Goal: Task Accomplishment & Management: Manage account settings

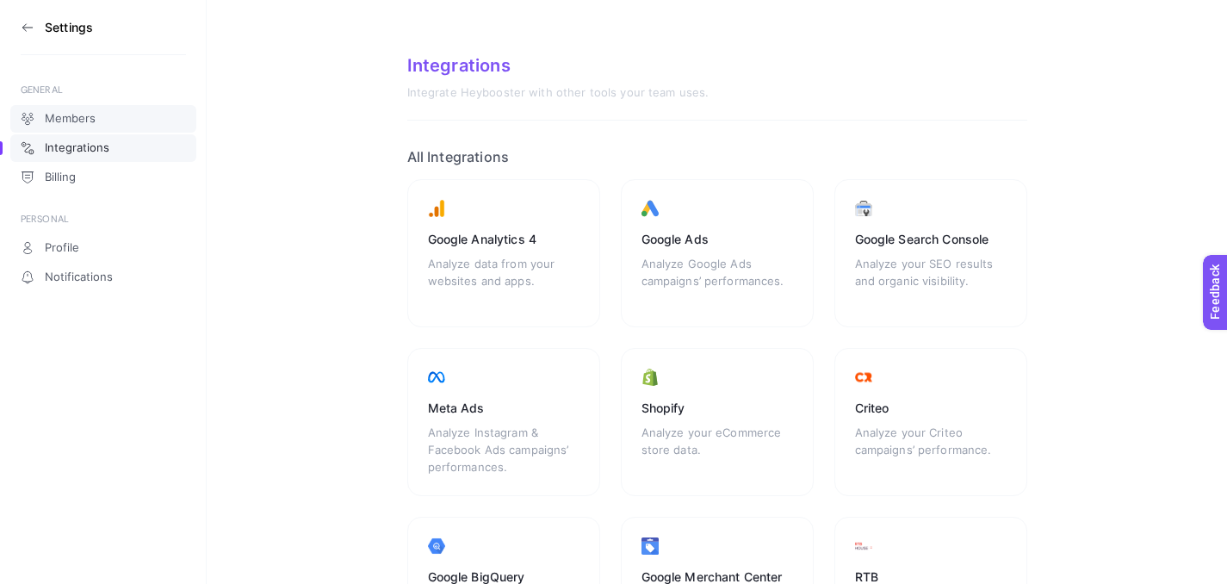
click at [121, 123] on link "Members" at bounding box center [103, 119] width 186 height 28
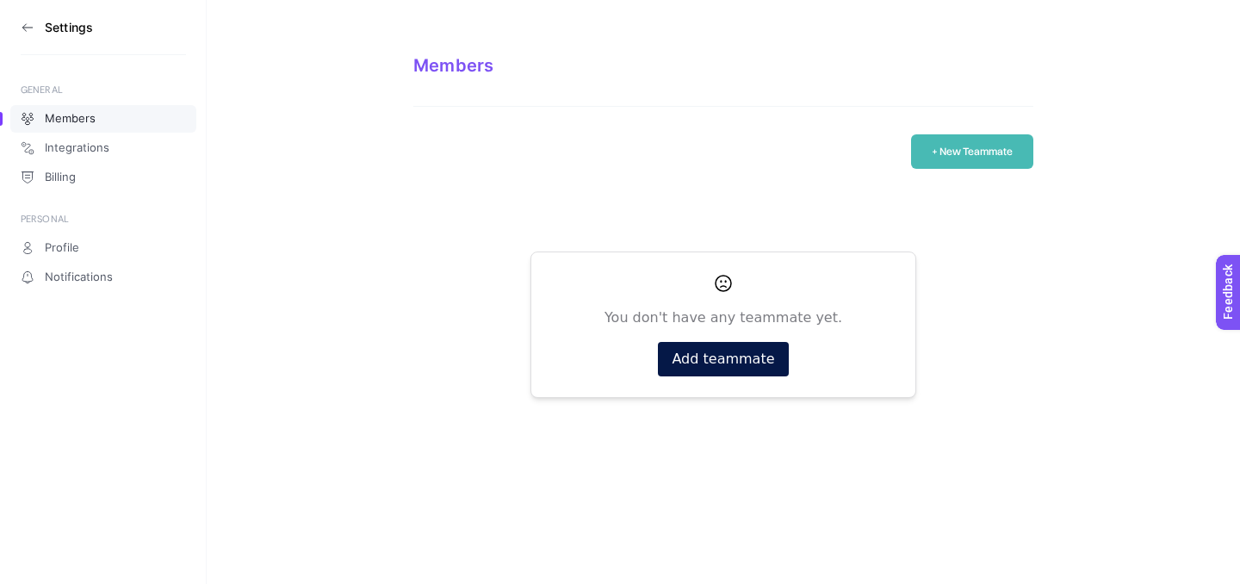
click at [28, 22] on icon at bounding box center [28, 28] width 14 height 14
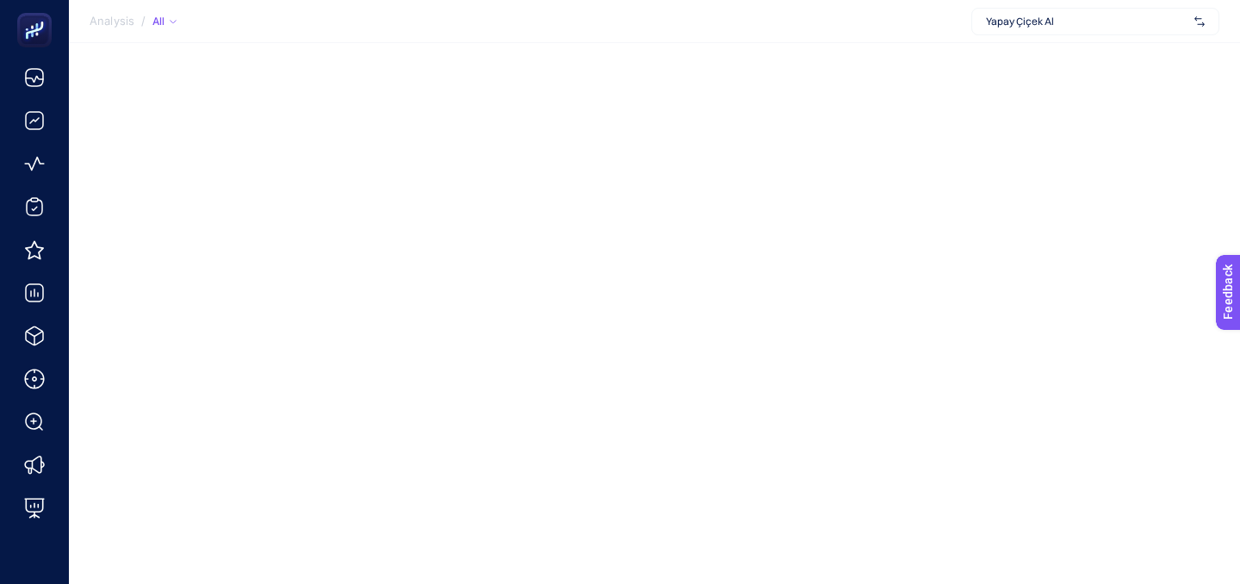
click at [1076, 24] on span "Yapay Çiçek Al" at bounding box center [1086, 22] width 201 height 14
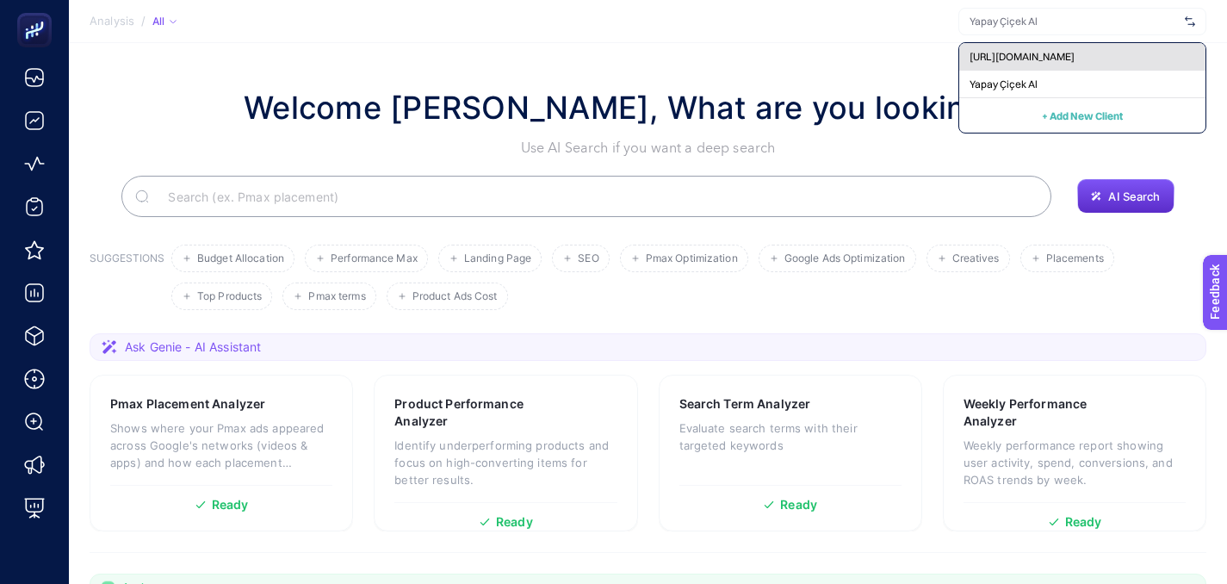
click at [1075, 60] on span "[URL][DOMAIN_NAME]" at bounding box center [1022, 57] width 105 height 14
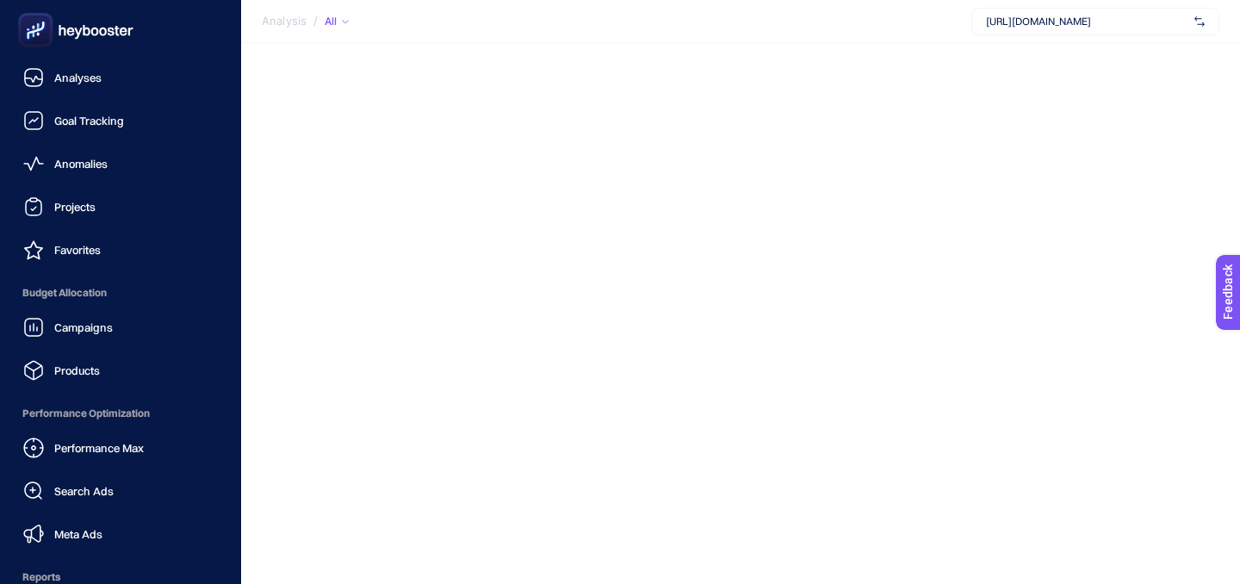
scroll to position [210, 0]
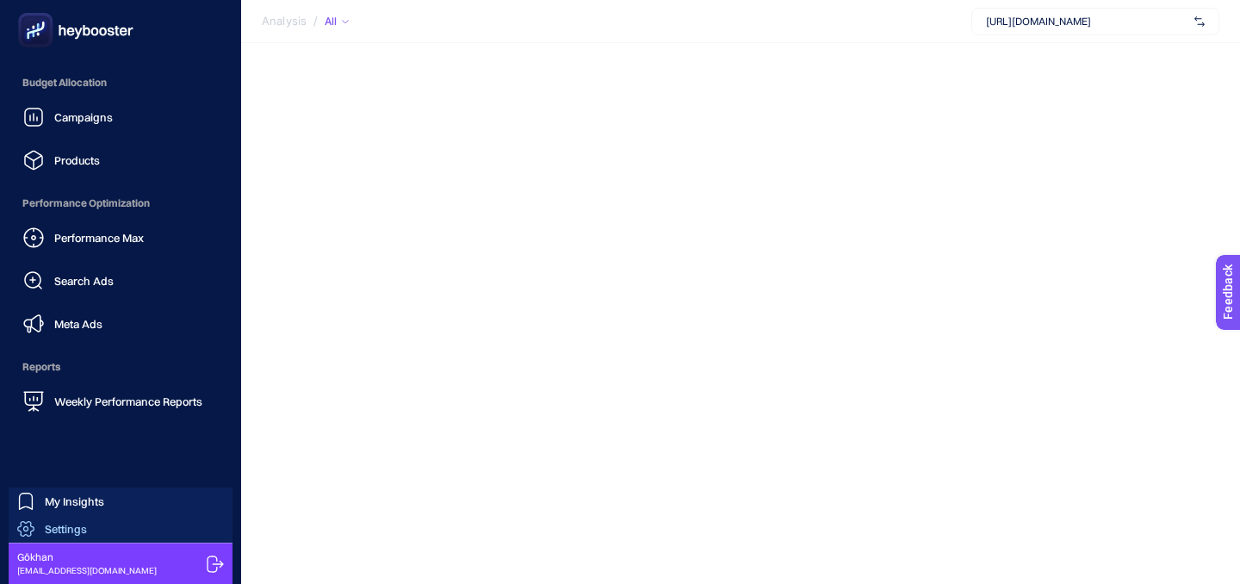
click at [78, 524] on span "Settings" at bounding box center [66, 529] width 42 height 14
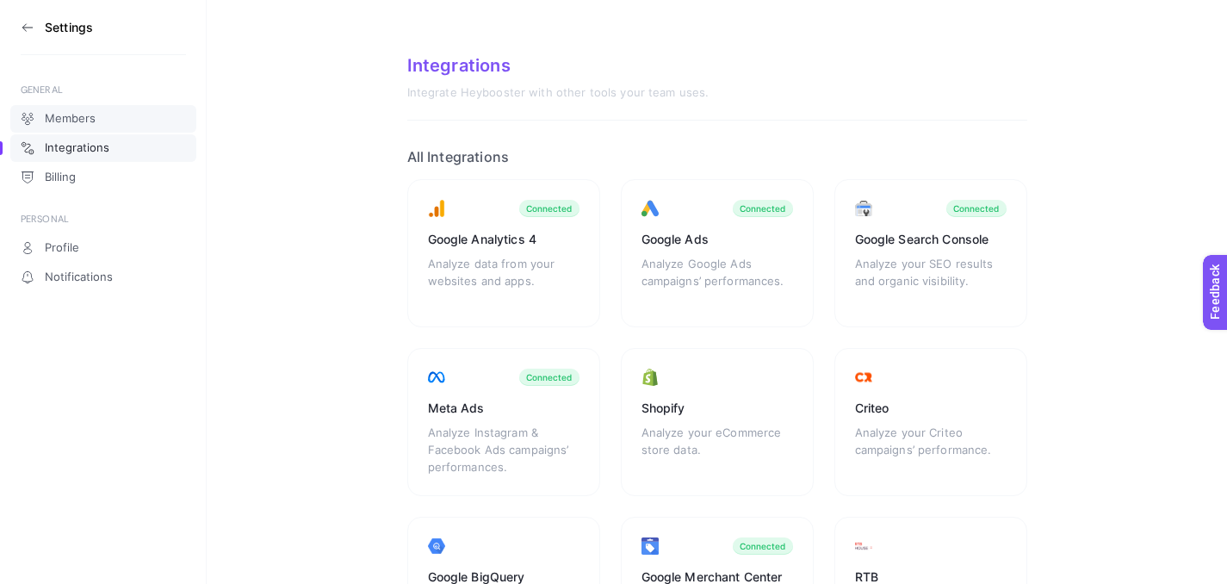
click at [89, 119] on span "Members" at bounding box center [70, 119] width 51 height 14
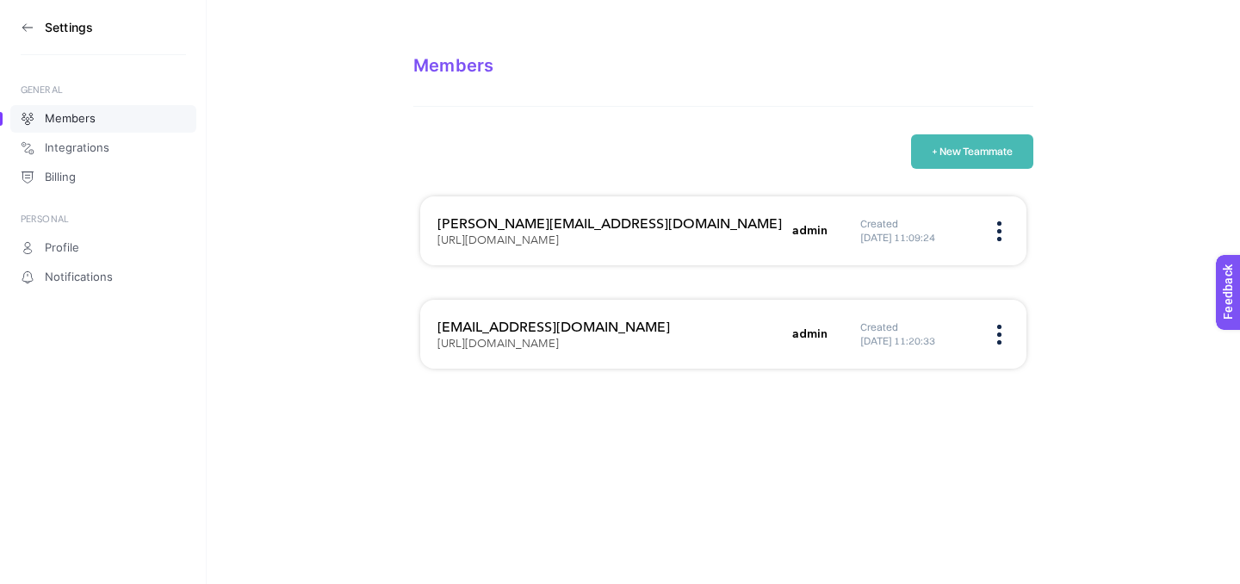
click at [38, 31] on section "Settings" at bounding box center [103, 27] width 165 height 55
click at [35, 24] on section "Settings" at bounding box center [103, 27] width 165 height 55
click at [28, 24] on icon at bounding box center [28, 28] width 14 height 14
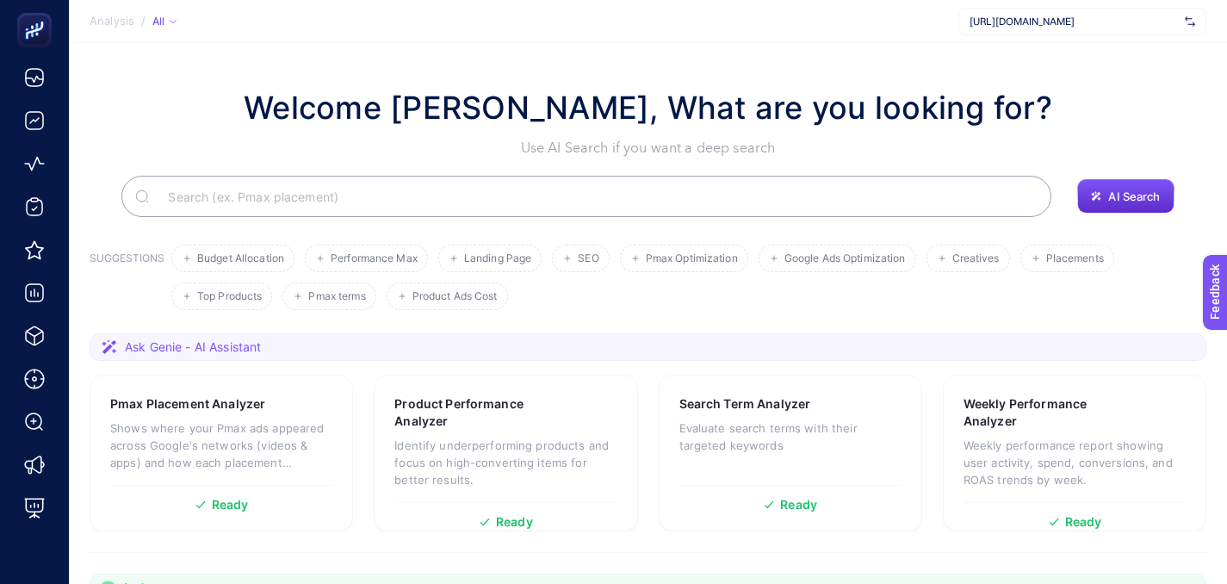
click at [1151, 28] on span "[URL][DOMAIN_NAME]" at bounding box center [1074, 22] width 208 height 14
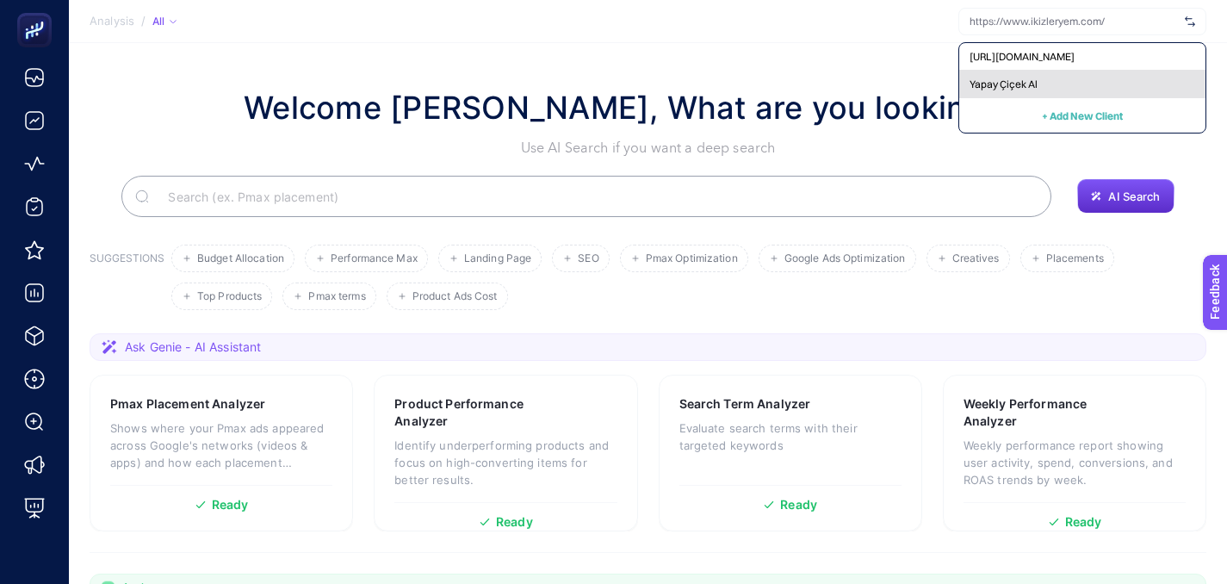
click at [1064, 90] on div "Yapay Çiçek Al" at bounding box center [1082, 85] width 246 height 28
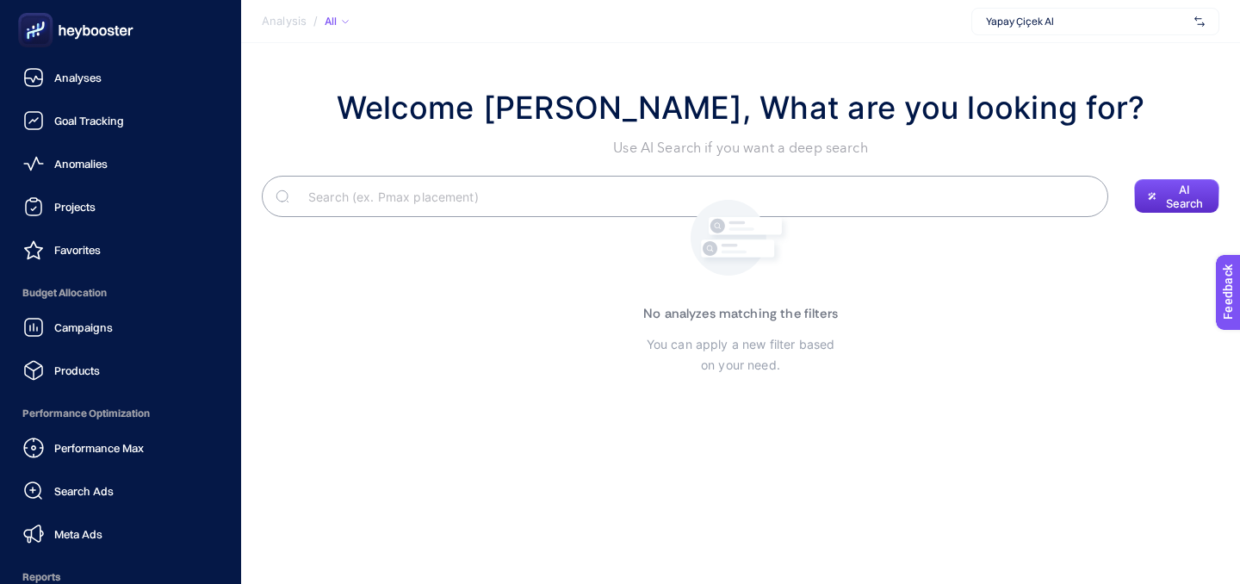
scroll to position [210, 0]
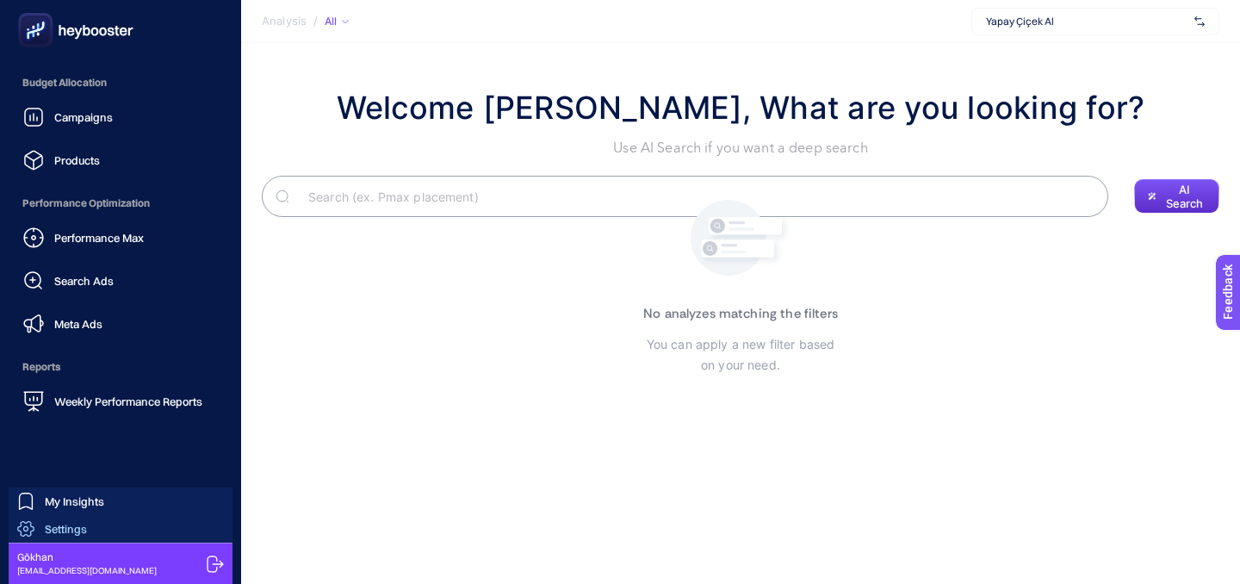
click at [47, 534] on span "Settings" at bounding box center [66, 529] width 42 height 14
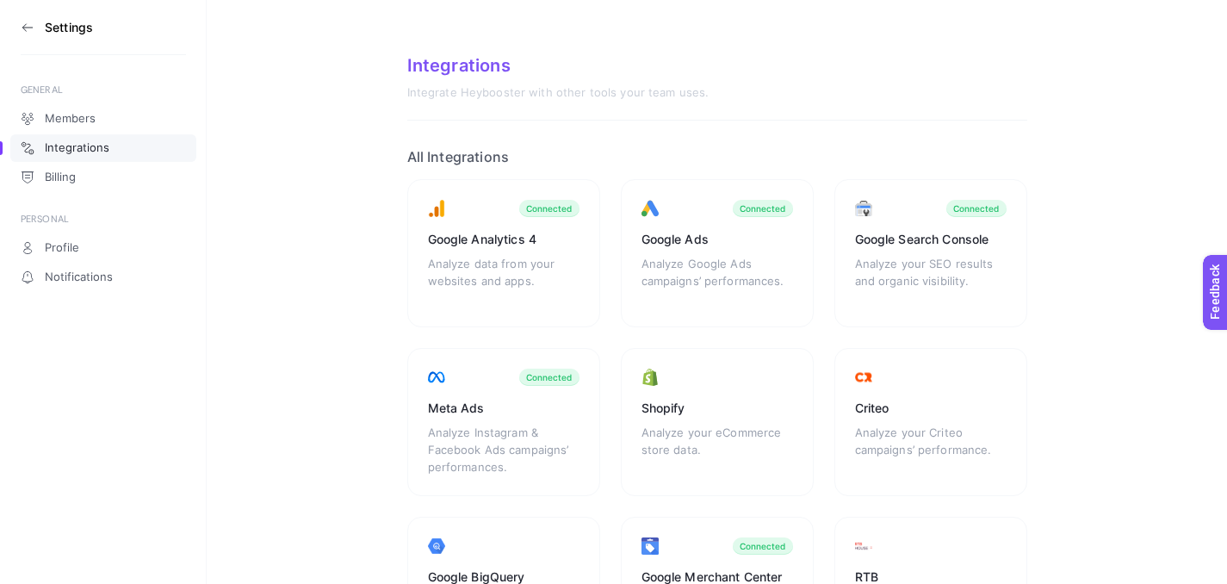
click at [102, 103] on div "Members Integrations Billing" at bounding box center [103, 147] width 186 height 88
click at [101, 114] on link "Members" at bounding box center [103, 119] width 186 height 28
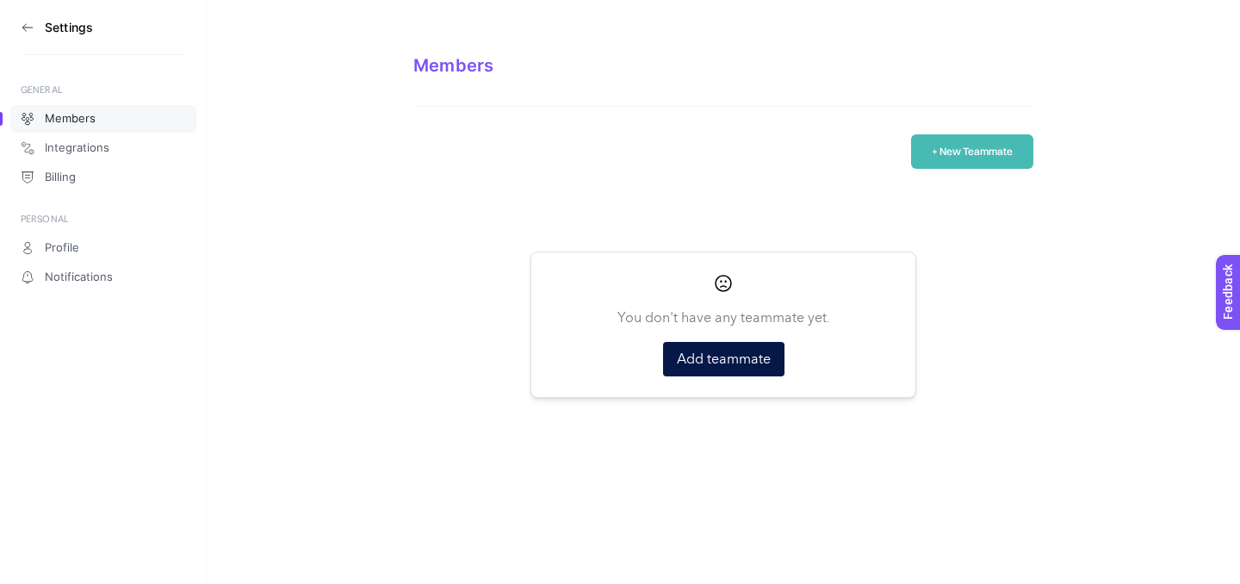
click at [983, 164] on button "+ New Teammate" at bounding box center [972, 151] width 122 height 34
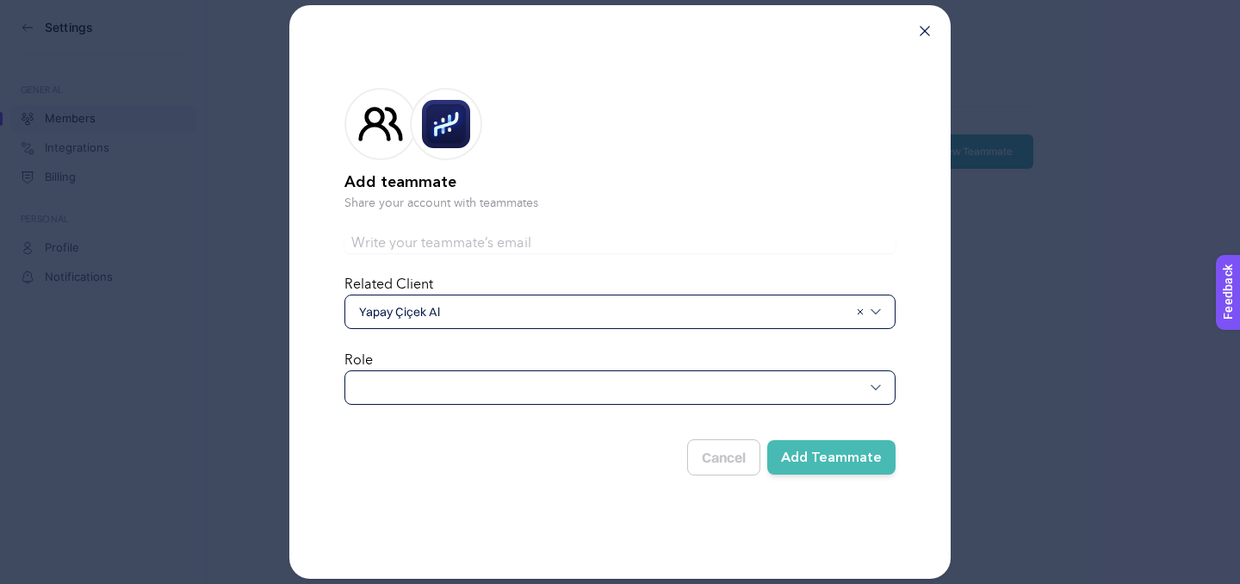
click at [434, 391] on div at bounding box center [619, 387] width 551 height 34
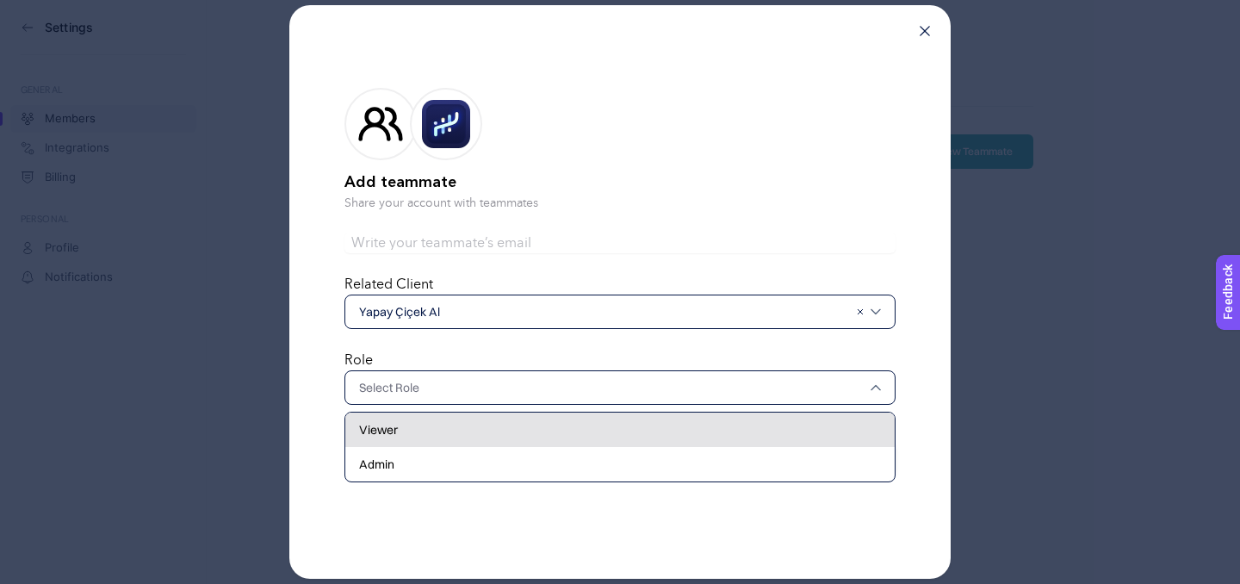
click at [425, 447] on div "Viewer" at bounding box center [619, 464] width 549 height 34
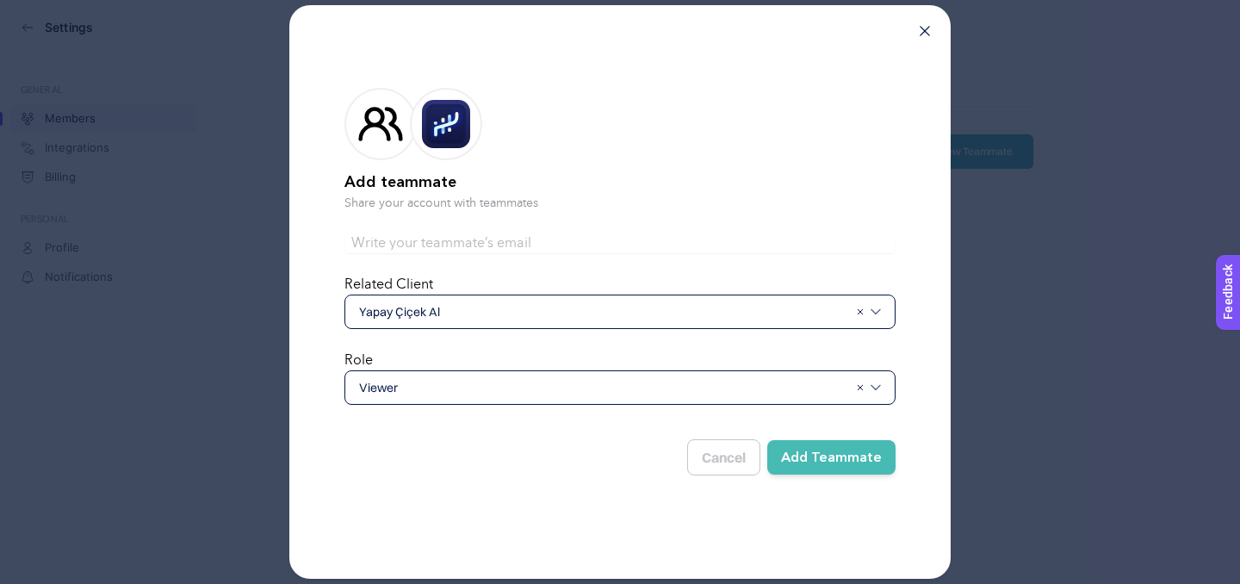
click at [818, 465] on button "Add Teammate" at bounding box center [831, 457] width 128 height 34
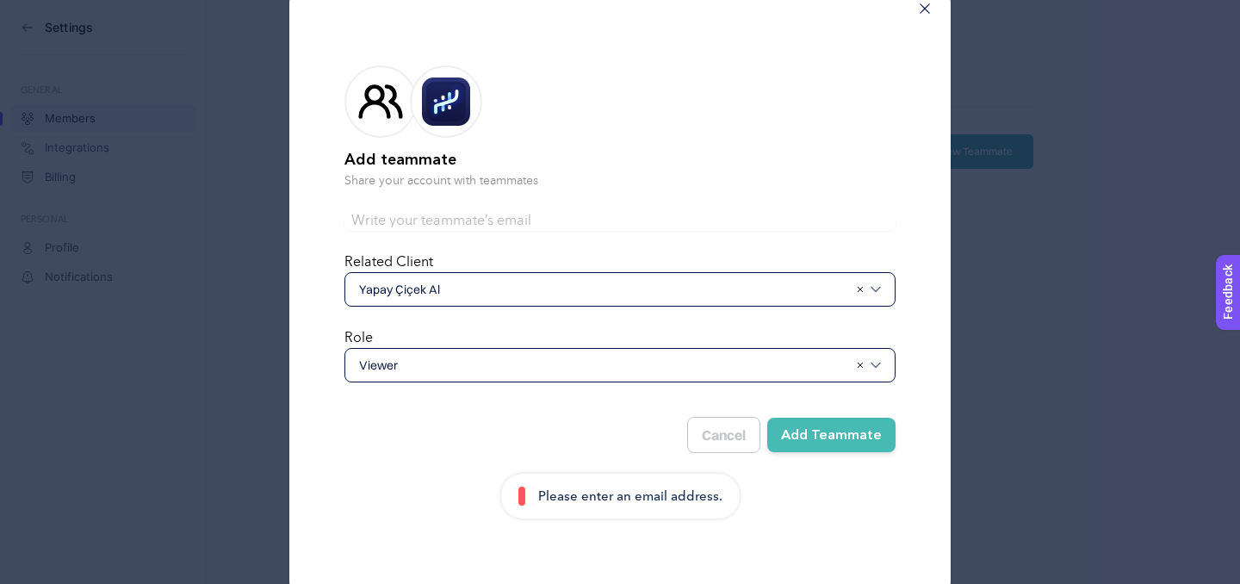
click at [468, 211] on input "text" at bounding box center [619, 220] width 551 height 21
click at [841, 443] on button "Add Teammate" at bounding box center [831, 435] width 128 height 34
click at [602, 226] on input "[EMAIL_ADDRESS][DOMAIN_NAME]" at bounding box center [619, 220] width 551 height 21
type input "[EMAIL_ADDRESS][DOMAIN_NAME]"
click at [817, 437] on button "Add Teammate" at bounding box center [831, 435] width 128 height 34
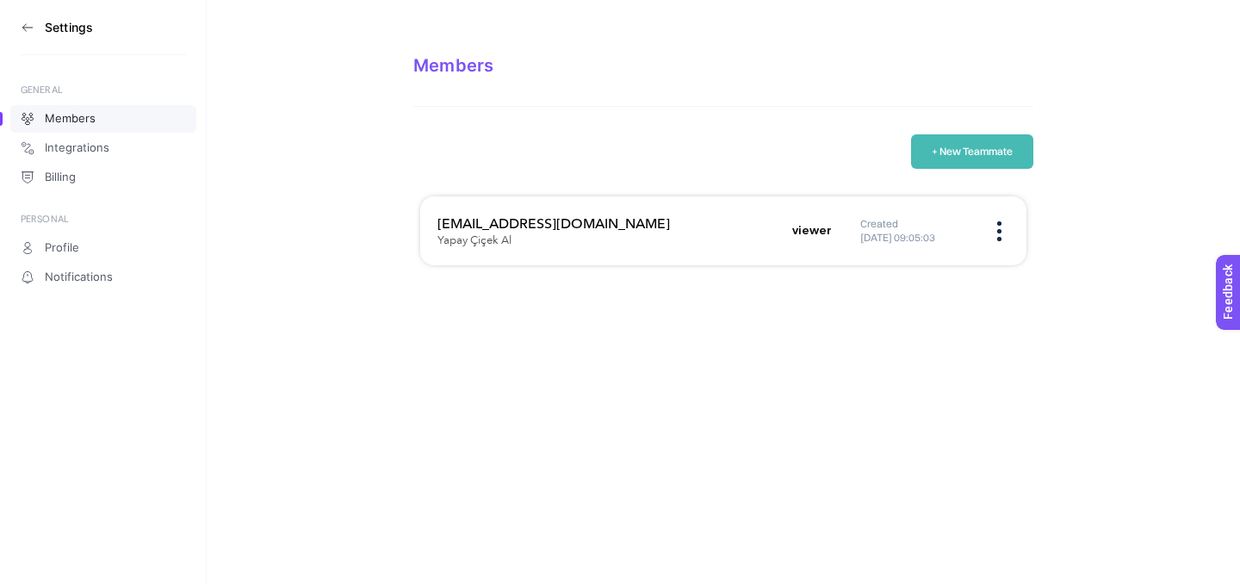
click at [953, 161] on button "+ New Teammate" at bounding box center [972, 151] width 122 height 34
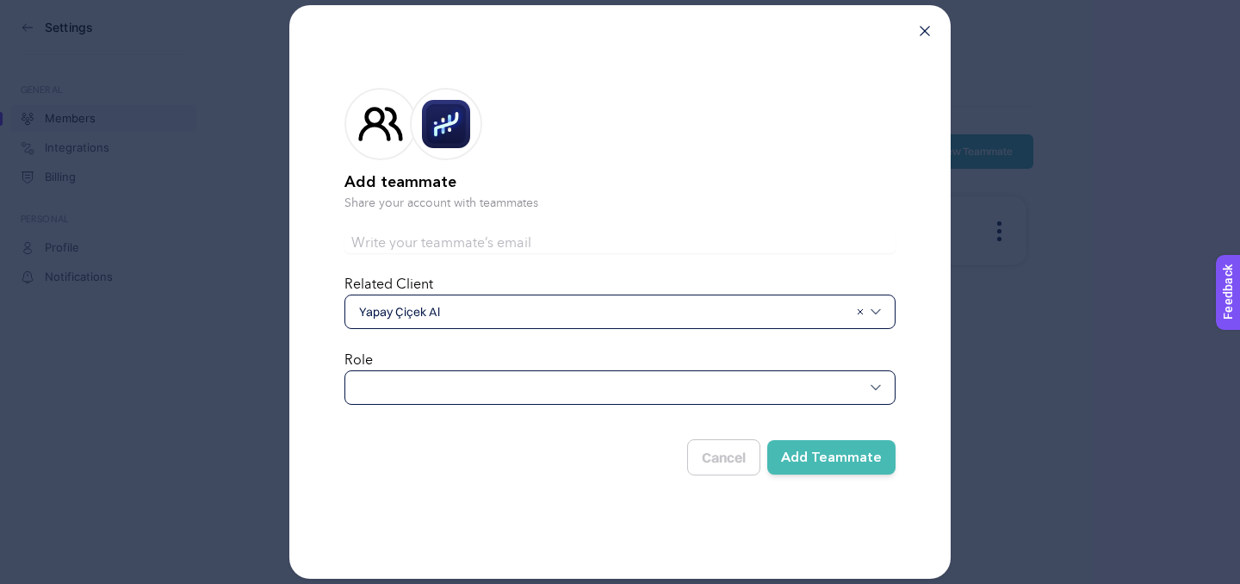
click at [581, 398] on div at bounding box center [619, 387] width 551 height 34
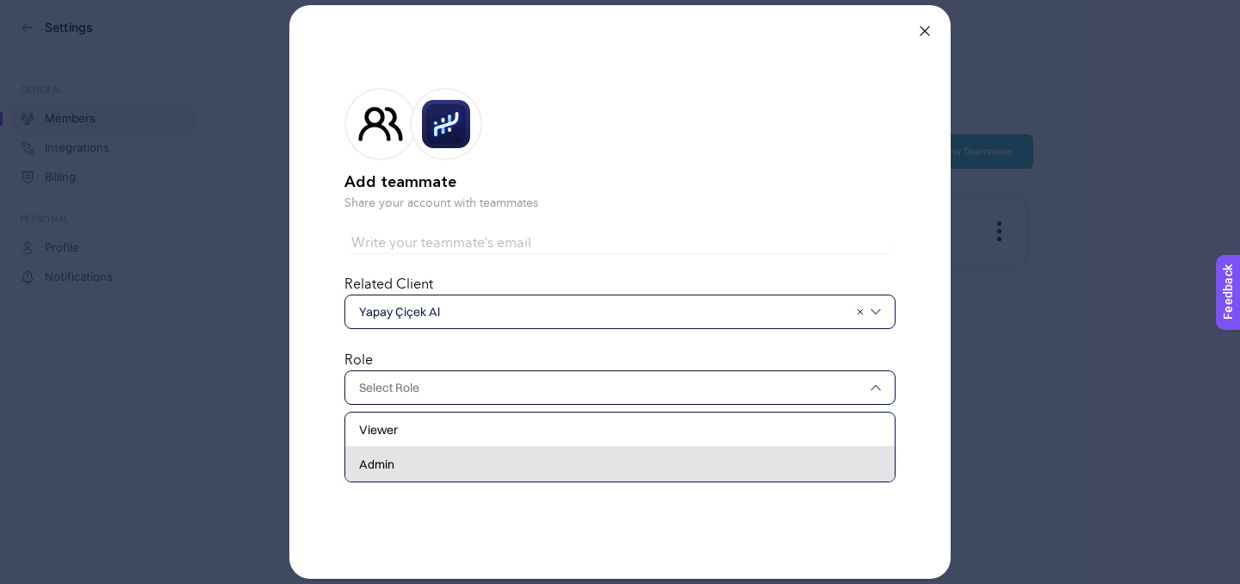
click at [549, 456] on div "Admin" at bounding box center [619, 464] width 549 height 34
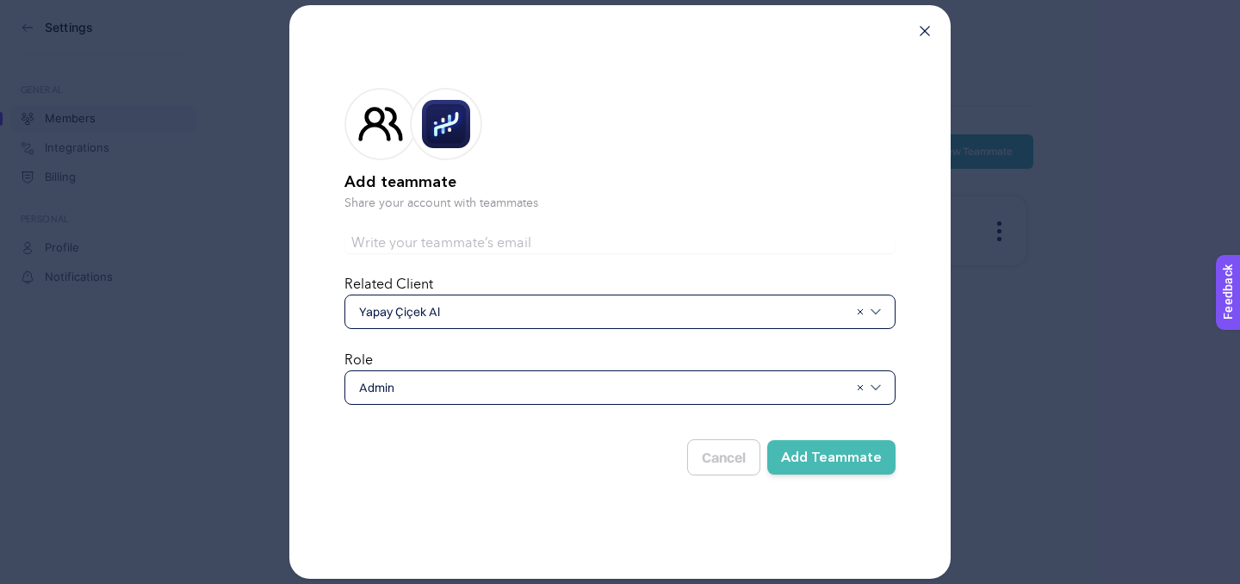
click at [476, 234] on input "text" at bounding box center [619, 242] width 551 height 21
type input "[PERSON_NAME][EMAIL_ADDRESS][DOMAIN_NAME]"
click at [826, 451] on button "Add Teammate" at bounding box center [831, 457] width 128 height 34
